Goal: Book appointment/travel/reservation

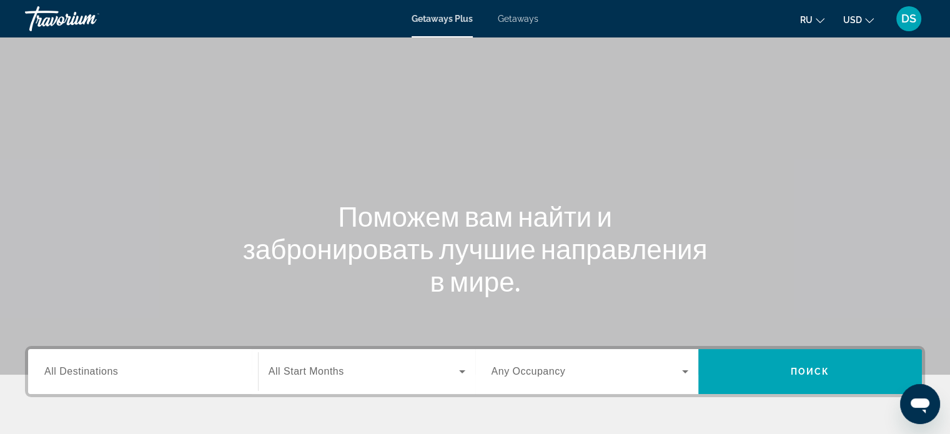
click at [516, 19] on span "Getaways" at bounding box center [518, 19] width 41 height 10
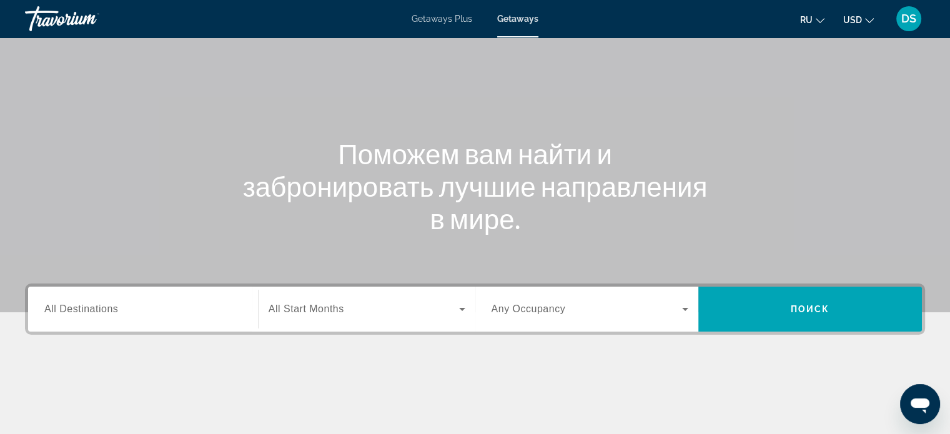
click at [112, 314] on label "Destination All Destinations" at bounding box center [81, 308] width 74 height 11
click at [112, 314] on input "Destination All Destinations" at bounding box center [142, 309] width 197 height 15
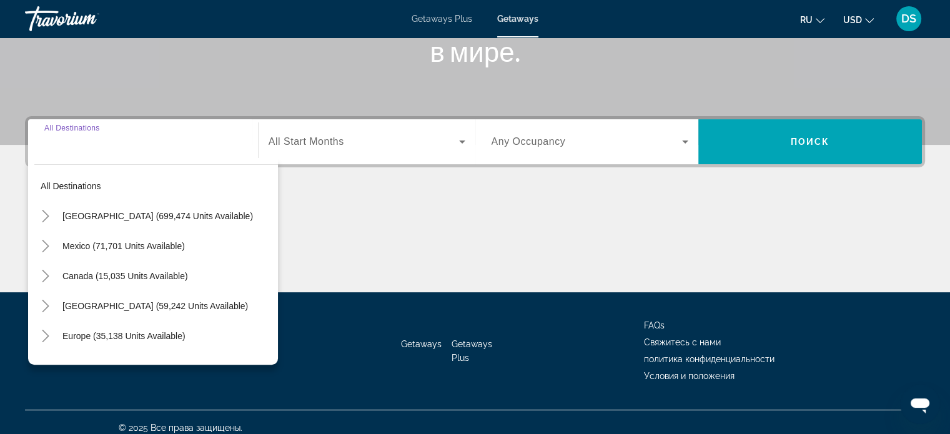
scroll to position [240, 0]
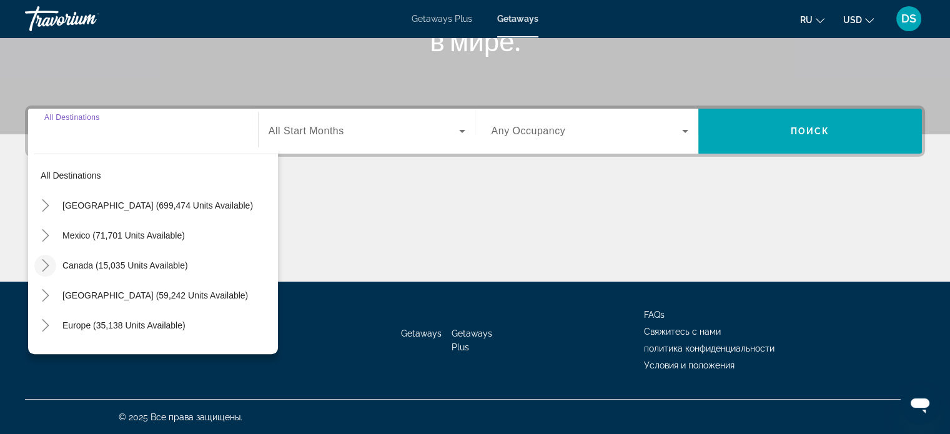
click at [48, 263] on icon "Toggle Canada (15,035 units available)" at bounding box center [45, 265] width 12 height 12
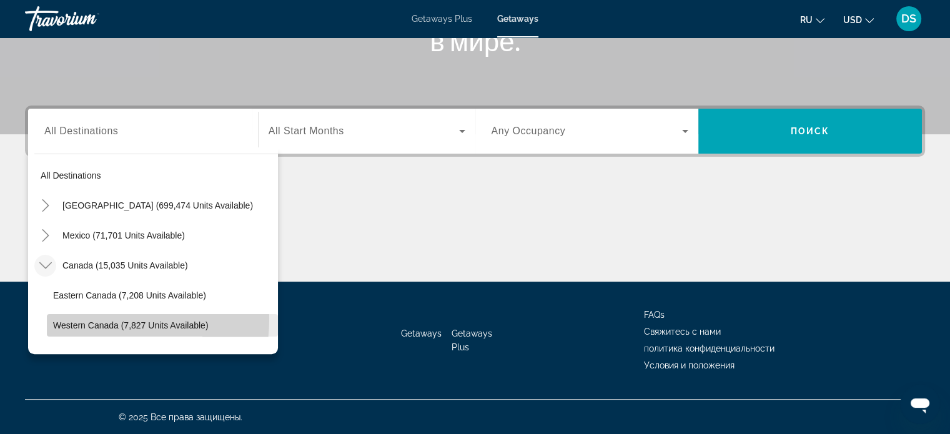
click at [77, 318] on span "Search widget" at bounding box center [162, 325] width 231 height 30
type input "**********"
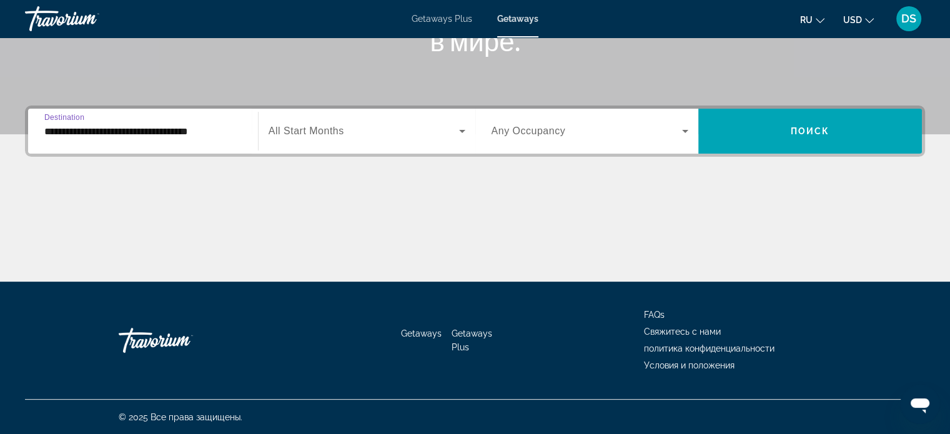
click at [684, 133] on icon "Search widget" at bounding box center [684, 131] width 15 height 15
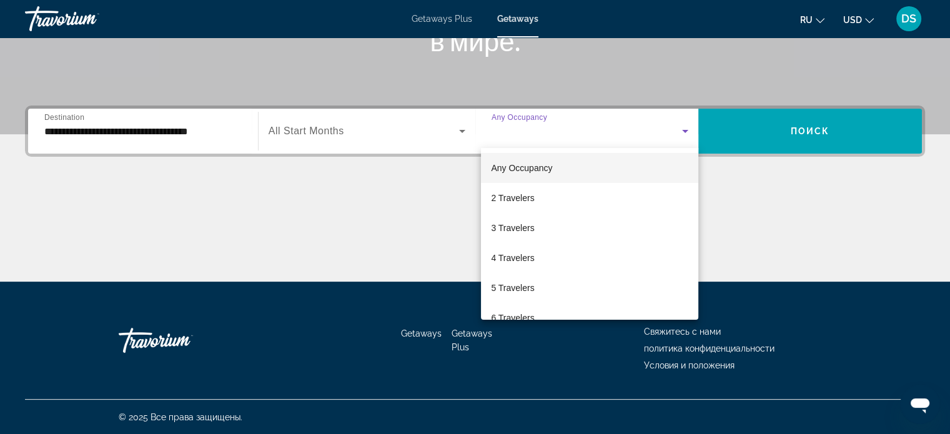
click at [775, 189] on div at bounding box center [475, 217] width 950 height 434
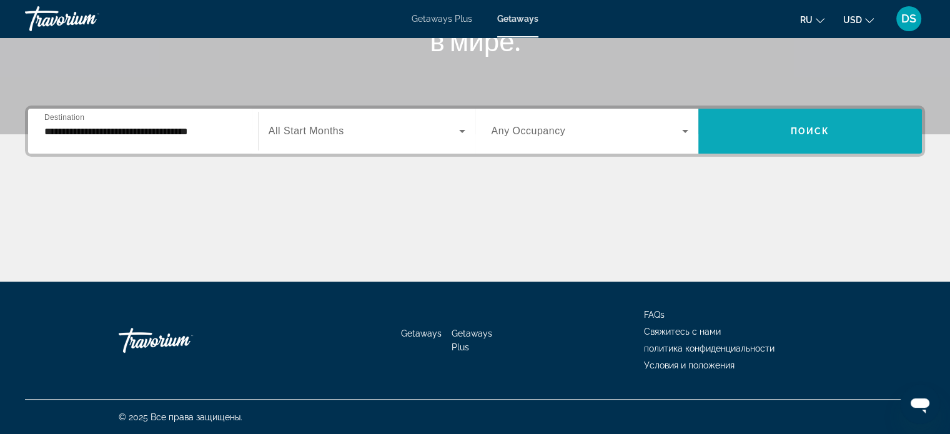
click at [787, 131] on span "Search widget" at bounding box center [810, 131] width 224 height 30
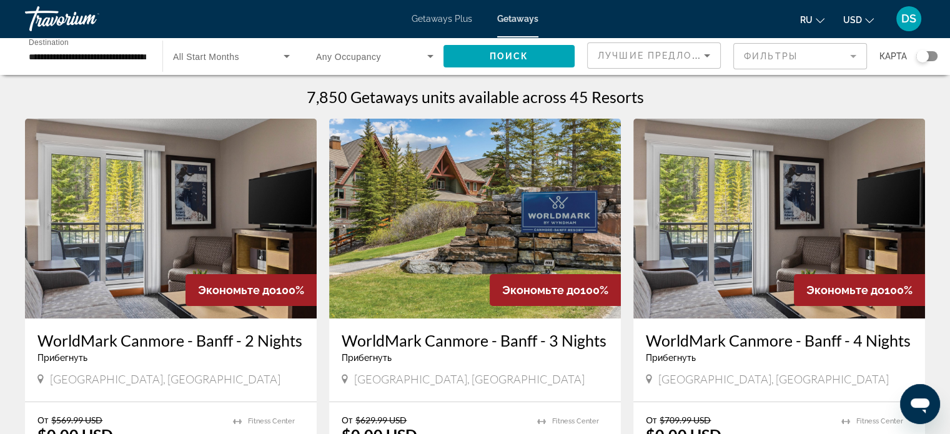
click at [761, 217] on img "Main content" at bounding box center [779, 219] width 292 height 200
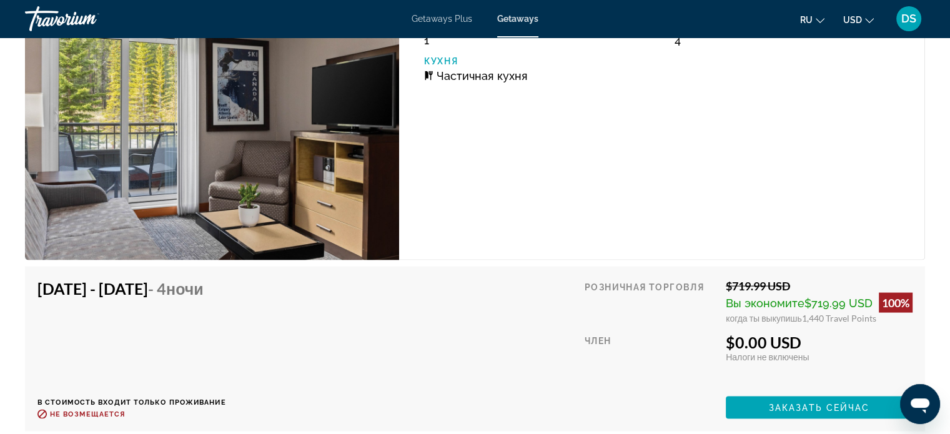
scroll to position [2498, 0]
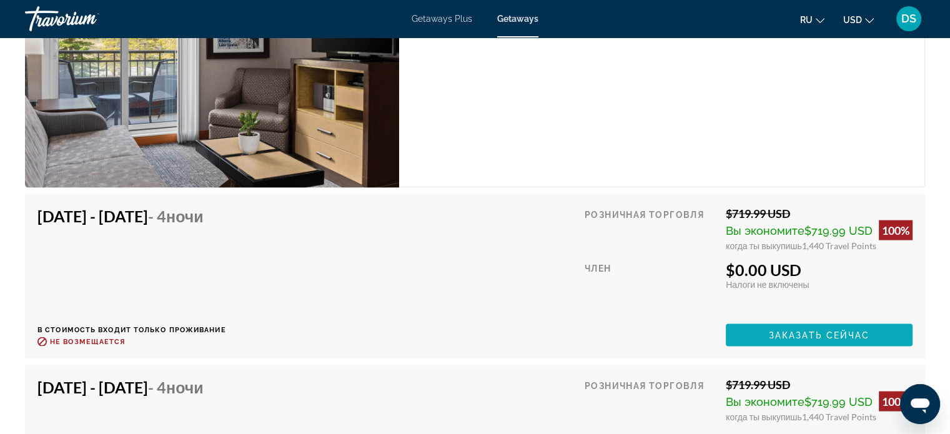
click at [842, 337] on span "Заказать сейчас" at bounding box center [819, 335] width 101 height 10
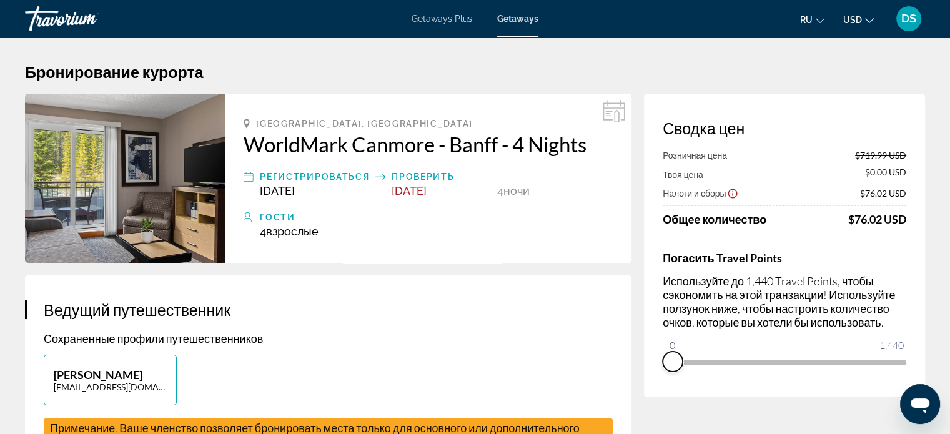
drag, startPoint x: 894, startPoint y: 379, endPoint x: 638, endPoint y: 389, distance: 256.2
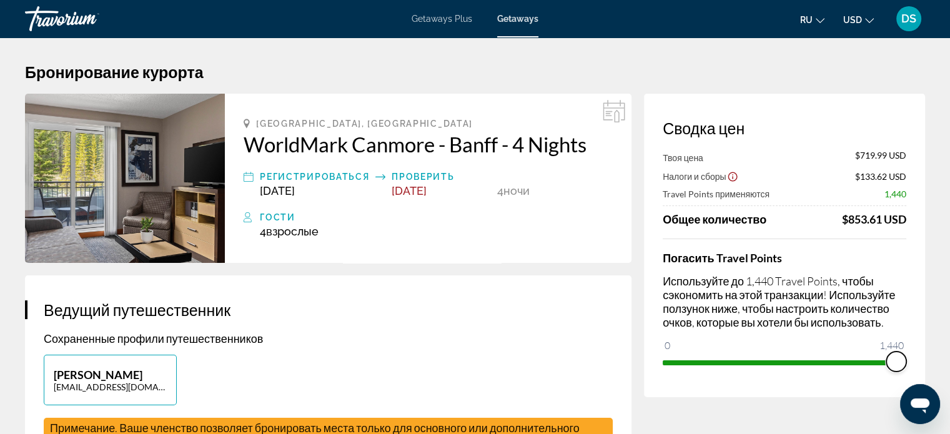
drag, startPoint x: 671, startPoint y: 347, endPoint x: 958, endPoint y: 348, distance: 287.2
click at [950, 348] on html "Перейти к основному содержанию Getaways Plus Getaways ru English Español França…" at bounding box center [475, 217] width 950 height 434
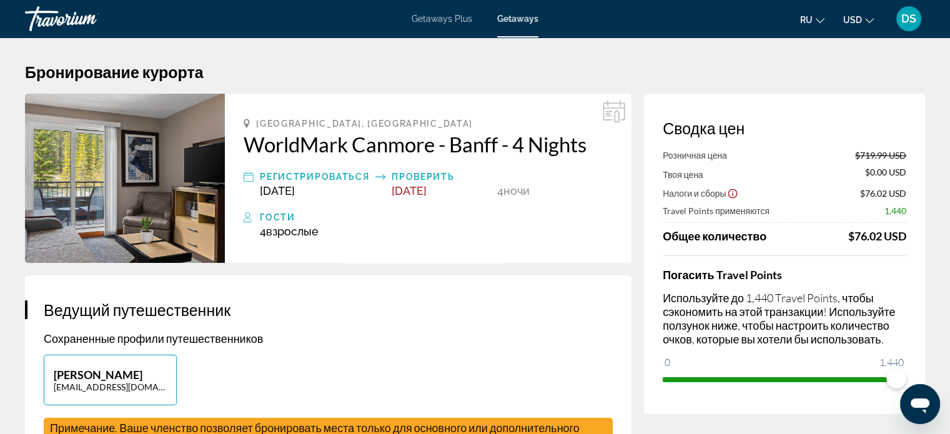
drag, startPoint x: 904, startPoint y: 235, endPoint x: 854, endPoint y: 239, distance: 50.1
click at [854, 239] on div "$76.02 USD" at bounding box center [877, 236] width 58 height 14
